Goal: Find specific page/section: Find specific page/section

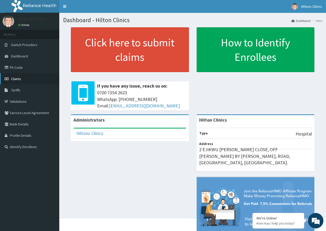
click at [17, 77] on span "Claims" at bounding box center [16, 78] width 10 height 5
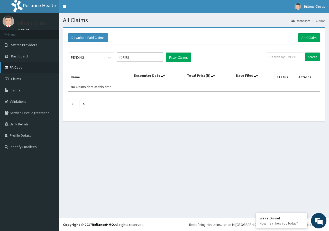
click at [19, 66] on link "PA Code" at bounding box center [29, 67] width 59 height 11
